Goal: Information Seeking & Learning: Learn about a topic

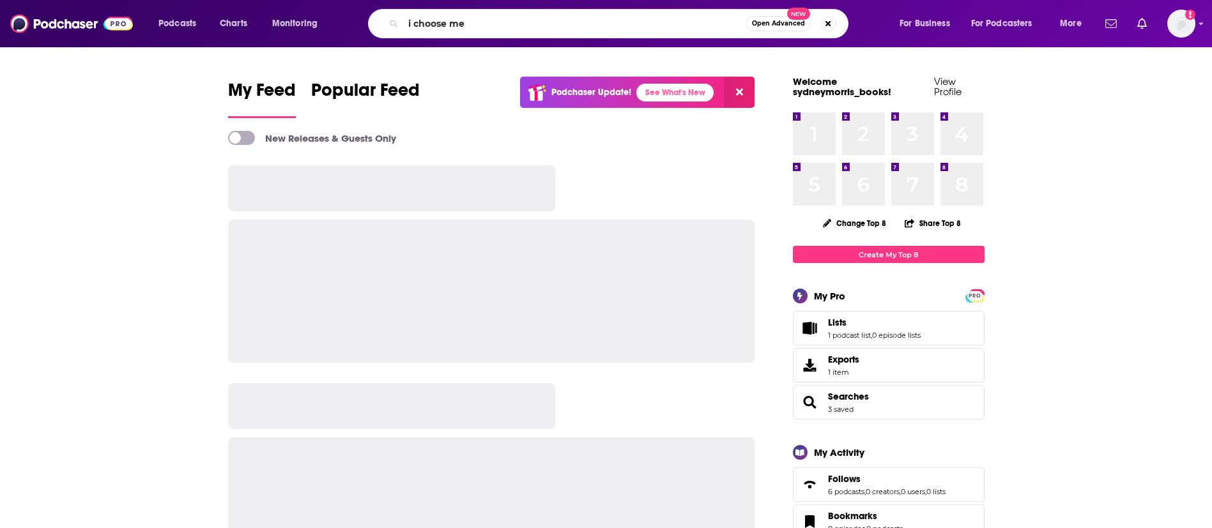
type input "i choose me"
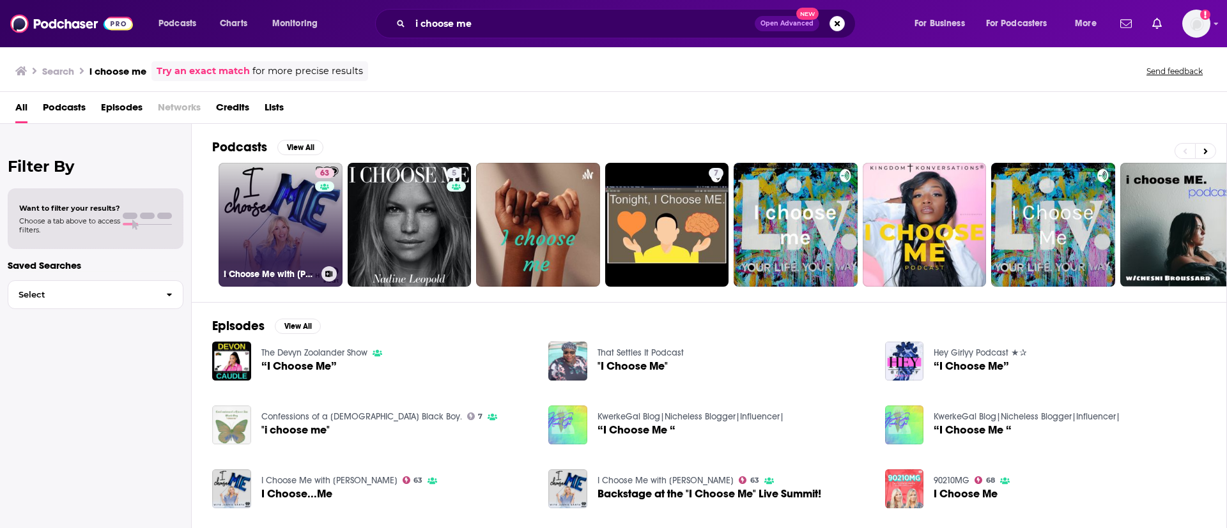
click at [320, 240] on div "63" at bounding box center [326, 217] width 22 height 98
